Goal: Task Accomplishment & Management: Use online tool/utility

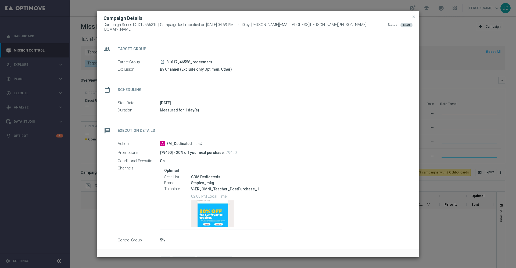
scroll to position [2123, 0]
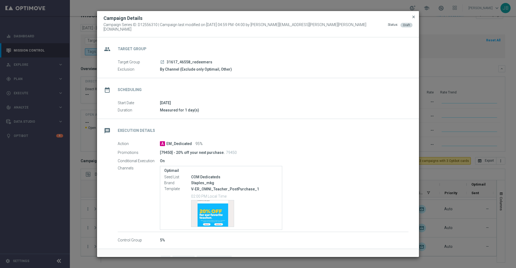
click at [412, 19] on span "close" at bounding box center [413, 17] width 4 height 4
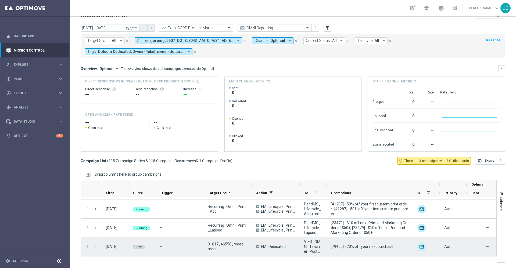
click at [88, 247] on icon "more_vert" at bounding box center [87, 246] width 5 height 5
click at [105, 231] on div "Edit" at bounding box center [123, 231] width 50 height 4
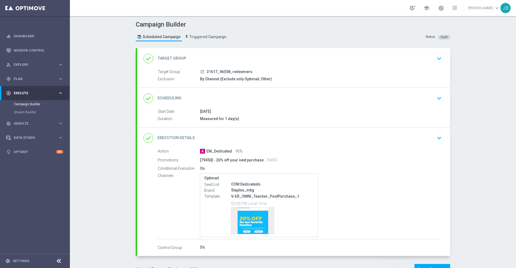
click at [175, 59] on h2 "Target Group" at bounding box center [171, 58] width 29 height 5
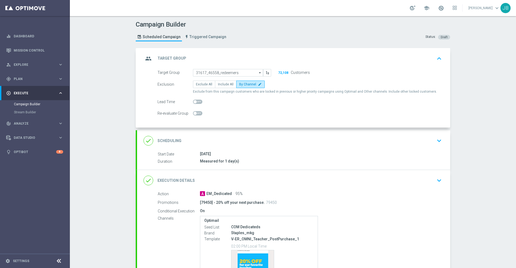
click at [164, 139] on h2 "Scheduling" at bounding box center [169, 140] width 24 height 5
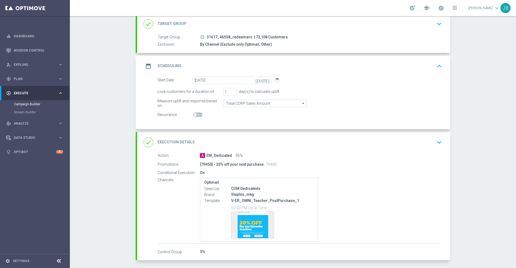
scroll to position [62, 0]
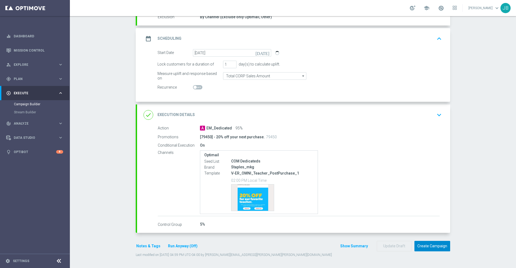
click at [438, 246] on button "Create Campaign" at bounding box center [432, 246] width 36 height 10
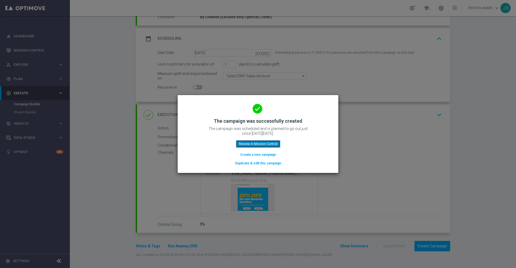
click at [276, 144] on button "Review in Mission Control" at bounding box center [258, 144] width 44 height 8
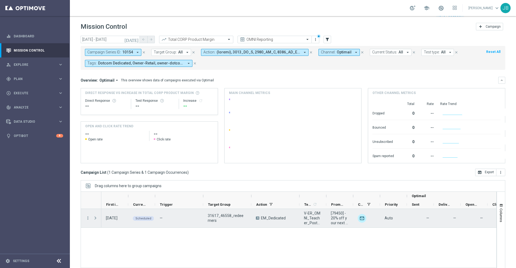
scroll to position [12, 0]
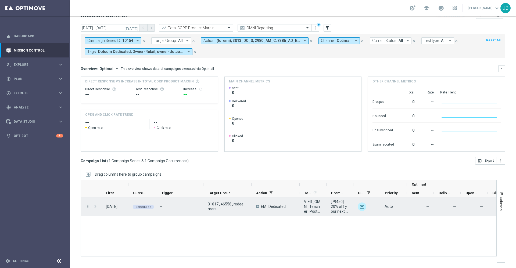
click at [89, 207] on icon "more_vert" at bounding box center [87, 206] width 5 height 5
click at [119, 211] on span "Campaign Details" at bounding box center [111, 210] width 27 height 4
